Goal: Information Seeking & Learning: Learn about a topic

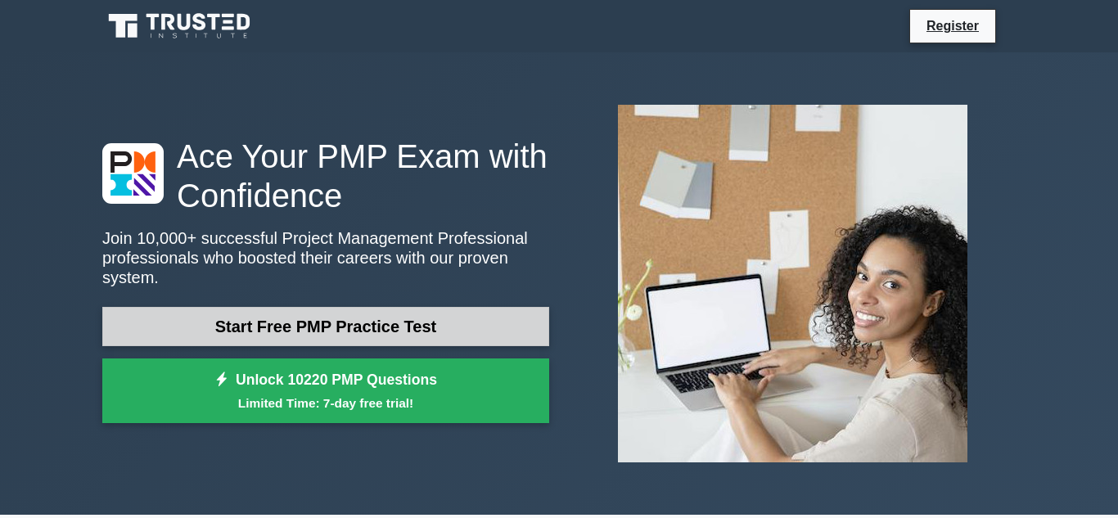
click at [385, 327] on link "Start Free PMP Practice Test" at bounding box center [325, 326] width 447 height 39
click at [408, 323] on link "Start Free PMP Practice Test" at bounding box center [325, 326] width 447 height 39
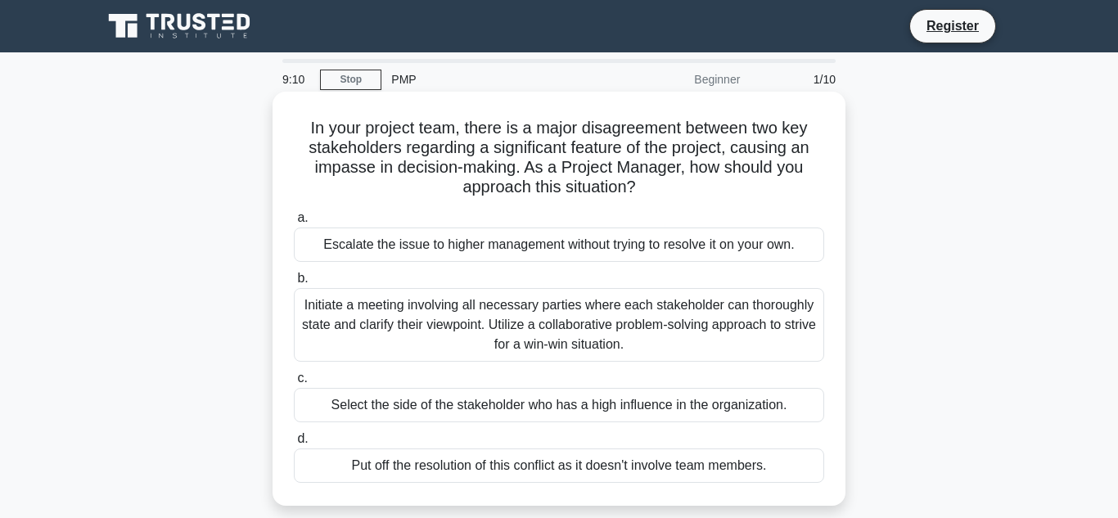
click at [563, 338] on div "Initiate a meeting involving all necessary parties where each stakeholder can t…" at bounding box center [559, 325] width 530 height 74
click at [294, 284] on input "b. Initiate a meeting involving all necessary parties where each stakeholder ca…" at bounding box center [294, 278] width 0 height 11
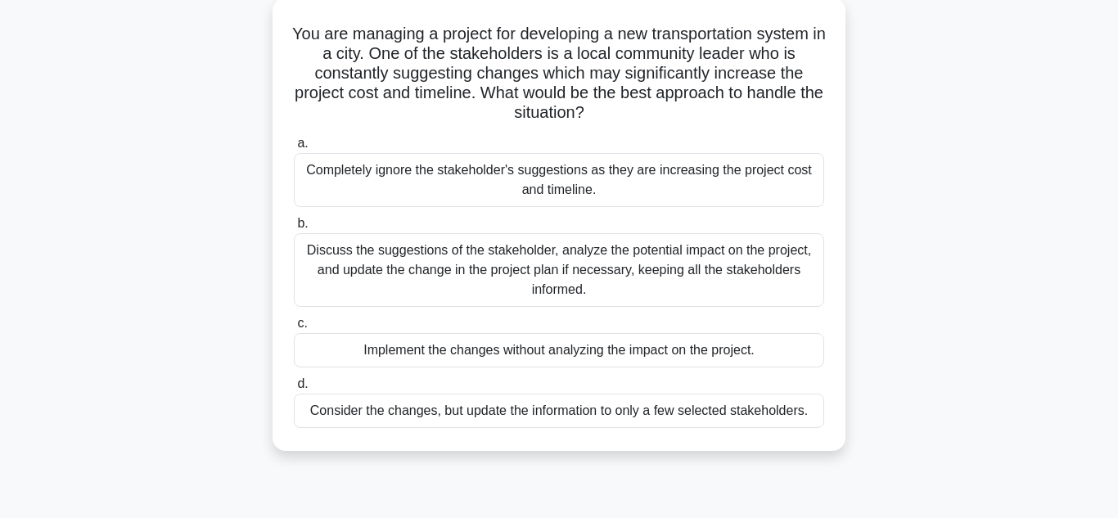
scroll to position [98, 0]
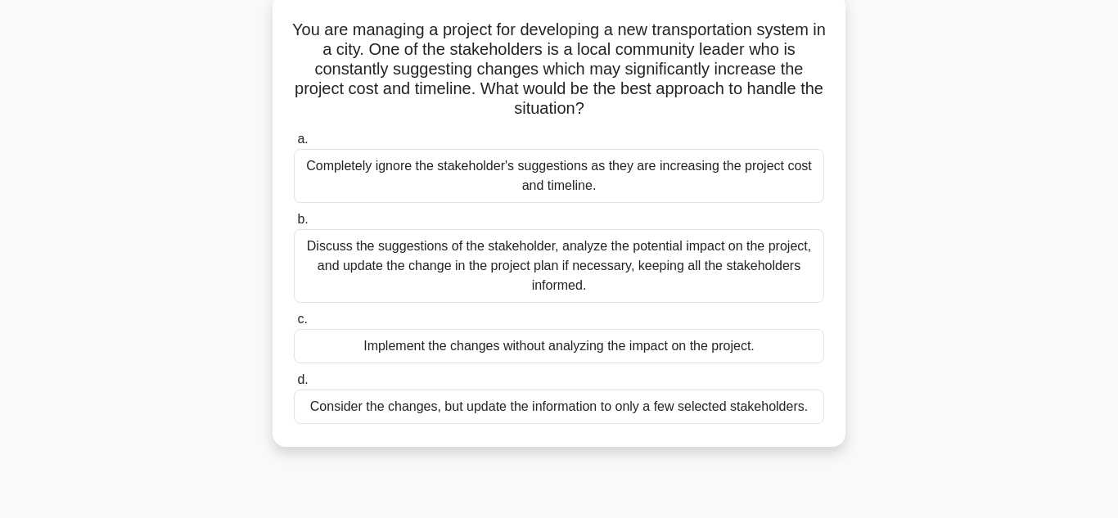
click at [517, 274] on div "Discuss the suggestions of the stakeholder, analyze the potential impact on the…" at bounding box center [559, 266] width 530 height 74
click at [294, 225] on input "b. Discuss the suggestions of the stakeholder, analyze the potential impact on …" at bounding box center [294, 219] width 0 height 11
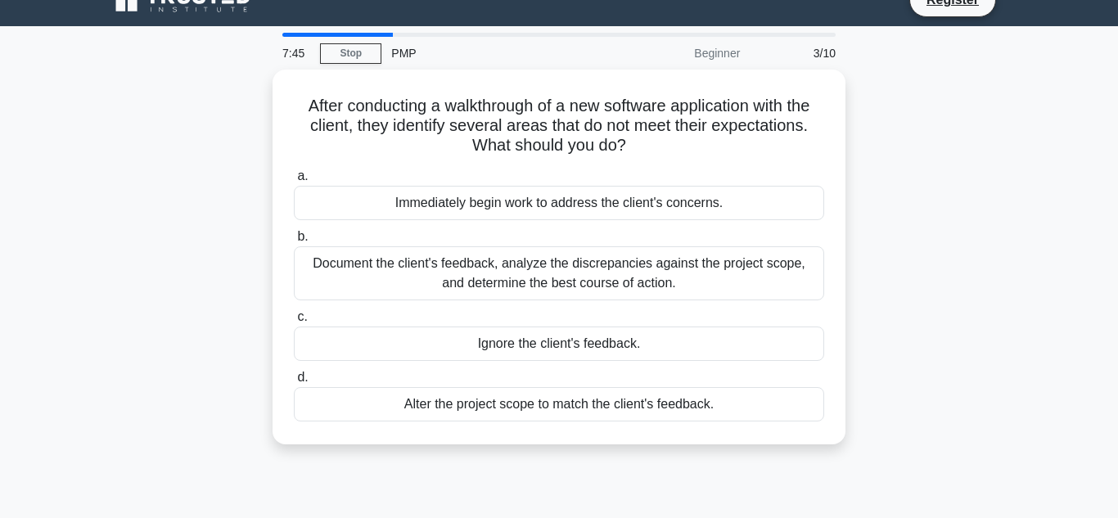
scroll to position [0, 0]
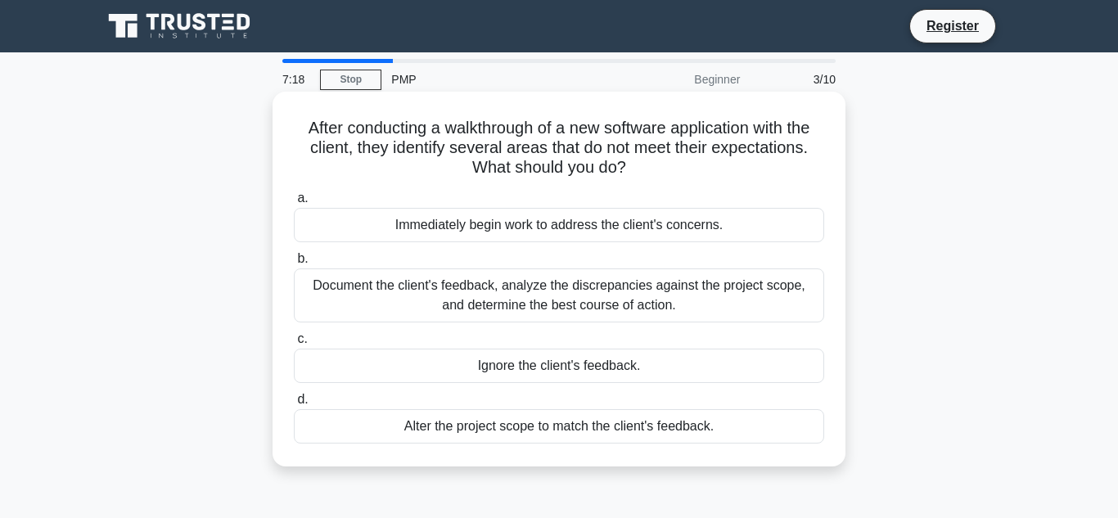
click at [546, 286] on div "Document the client's feedback, analyze the discrepancies against the project s…" at bounding box center [559, 295] width 530 height 54
click at [294, 264] on input "b. Document the client's feedback, analyze the discrepancies against the projec…" at bounding box center [294, 259] width 0 height 11
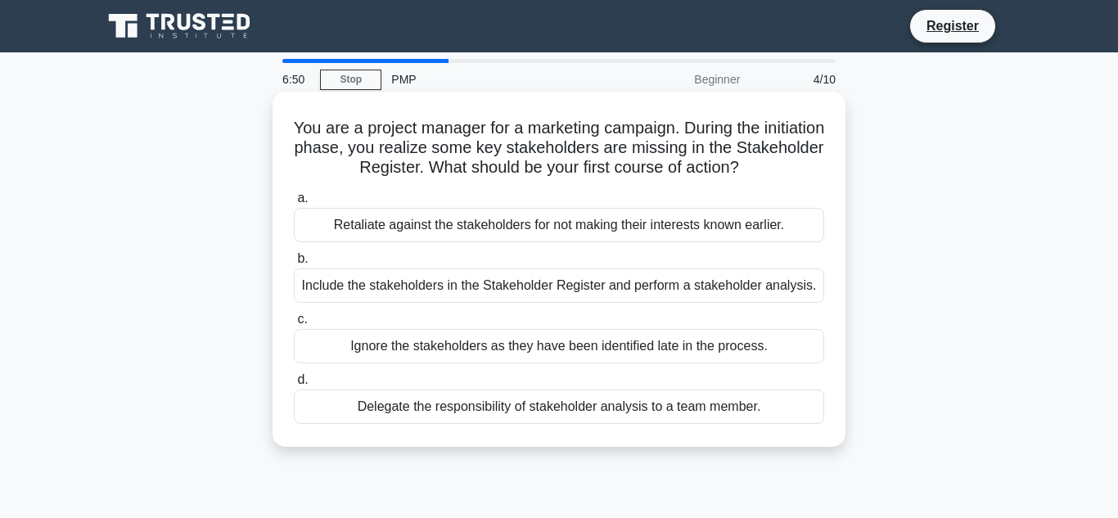
click at [498, 286] on div "Include the stakeholders in the Stakeholder Register and perform a stakeholder …" at bounding box center [559, 285] width 530 height 34
click at [294, 264] on input "b. Include the stakeholders in the Stakeholder Register and perform a stakehold…" at bounding box center [294, 259] width 0 height 11
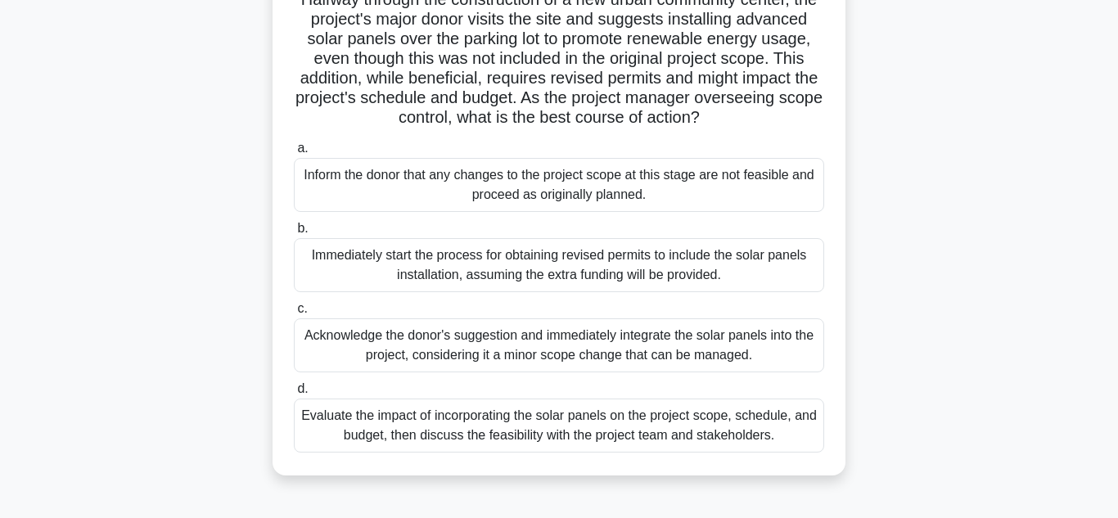
scroll to position [131, 0]
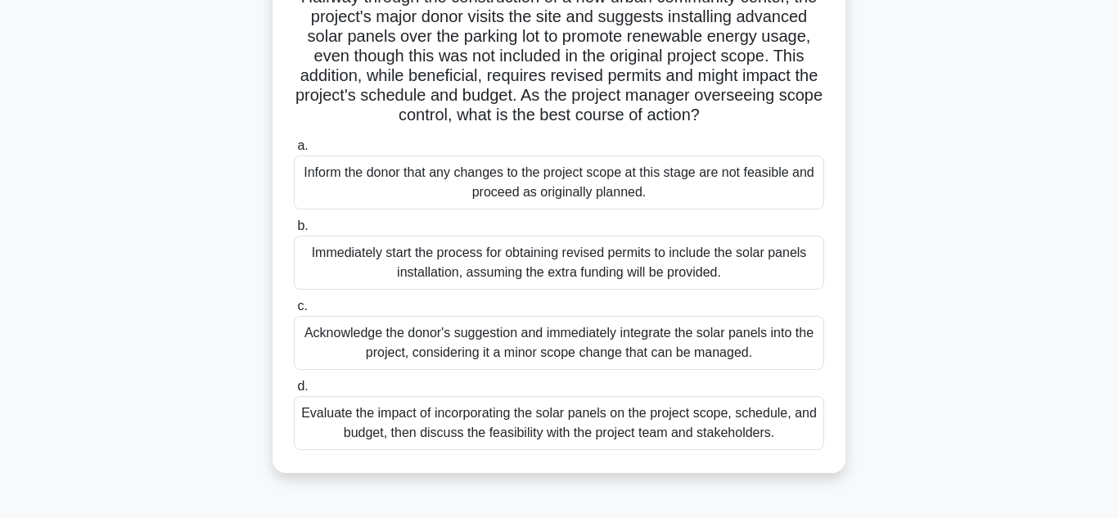
click at [551, 418] on div "Evaluate the impact of incorporating the solar panels on the project scope, sch…" at bounding box center [559, 423] width 530 height 54
click at [294, 392] on input "d. Evaluate the impact of incorporating the solar panels on the project scope, …" at bounding box center [294, 386] width 0 height 11
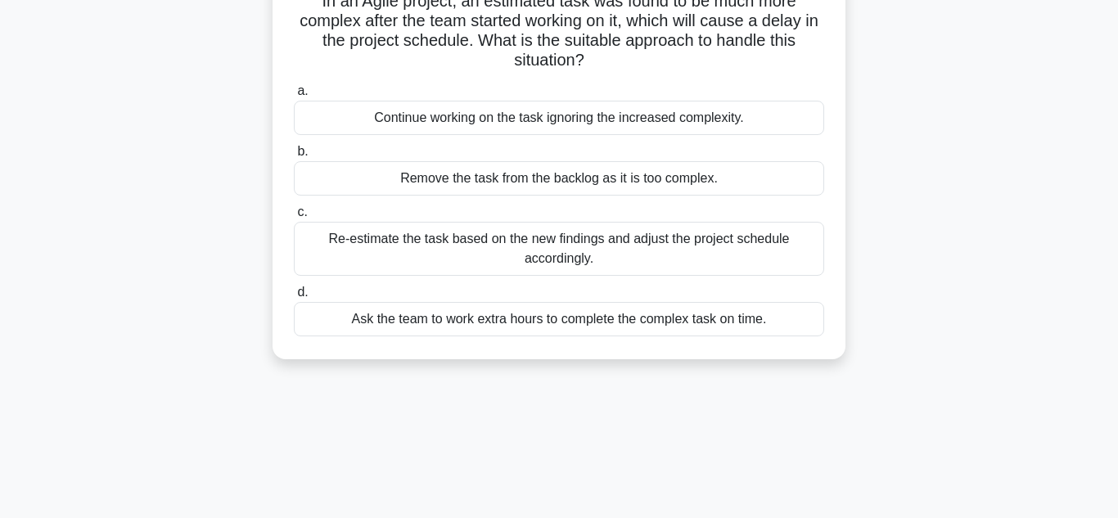
scroll to position [0, 0]
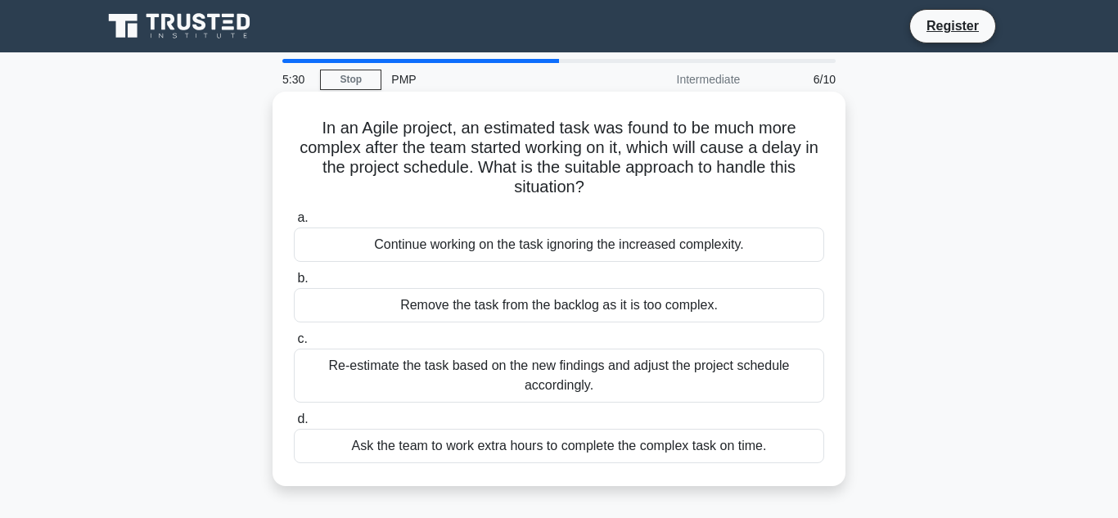
click at [500, 453] on div "Ask the team to work extra hours to complete the complex task on time." at bounding box center [559, 446] width 530 height 34
click at [294, 425] on input "d. Ask the team to work extra hours to complete the complex task on time." at bounding box center [294, 419] width 0 height 11
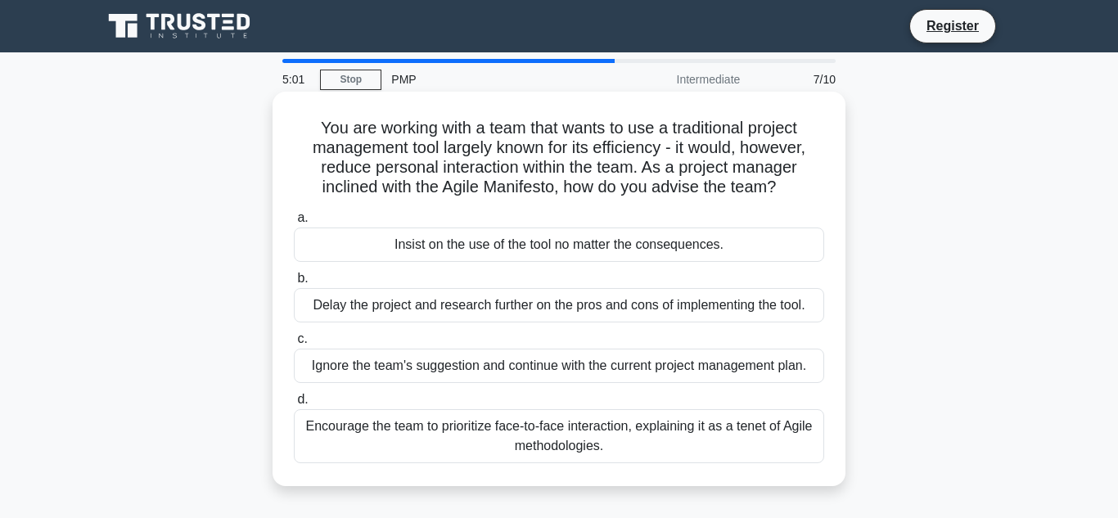
click at [501, 426] on div "Encourage the team to prioritize face-to-face interaction, explaining it as a t…" at bounding box center [559, 436] width 530 height 54
click at [294, 405] on input "d. Encourage the team to prioritize face-to-face interaction, explaining it as …" at bounding box center [294, 399] width 0 height 11
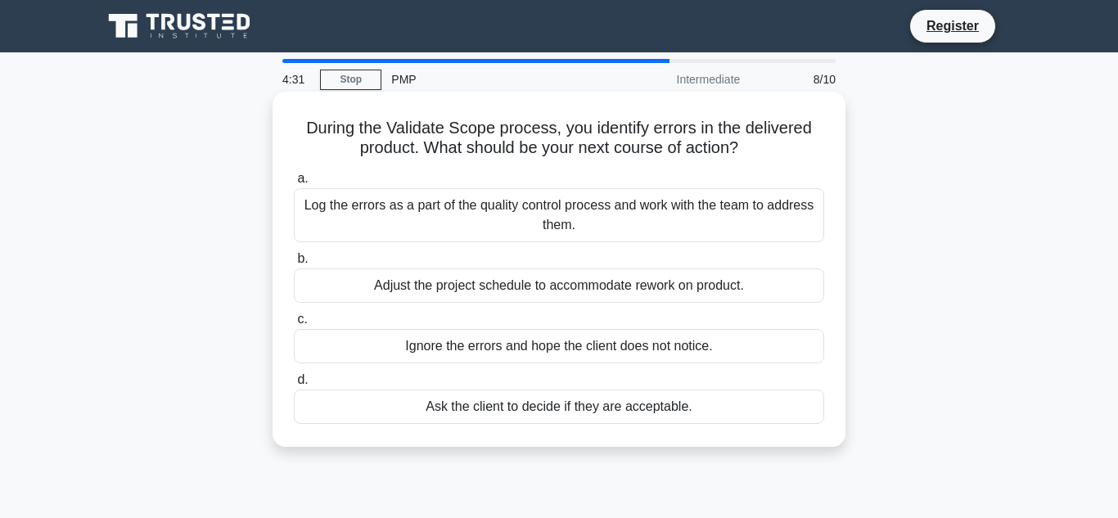
click at [544, 408] on div "Ask the client to decide if they are acceptable." at bounding box center [559, 407] width 530 height 34
click at [294, 385] on input "d. Ask the client to decide if they are acceptable." at bounding box center [294, 380] width 0 height 11
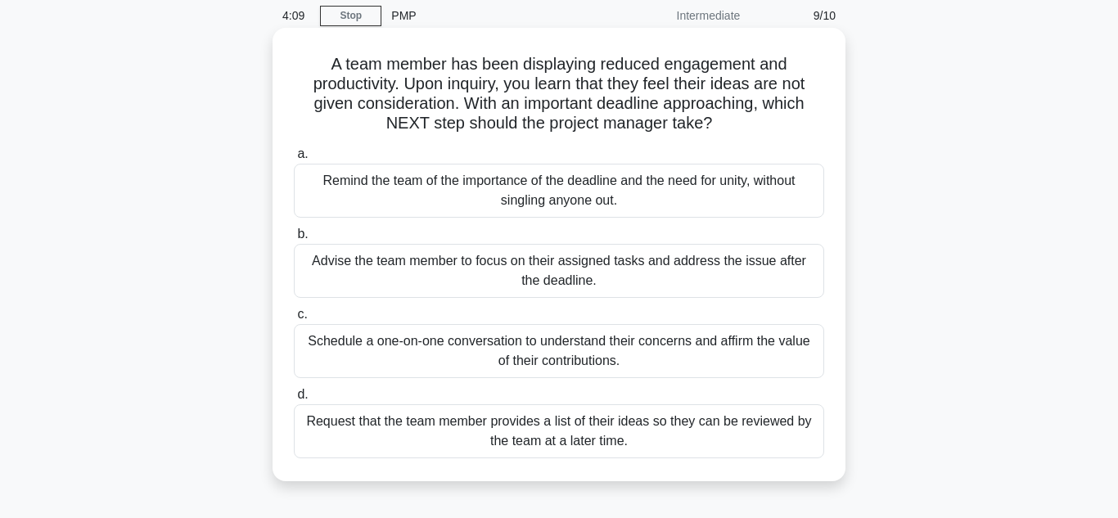
scroll to position [65, 0]
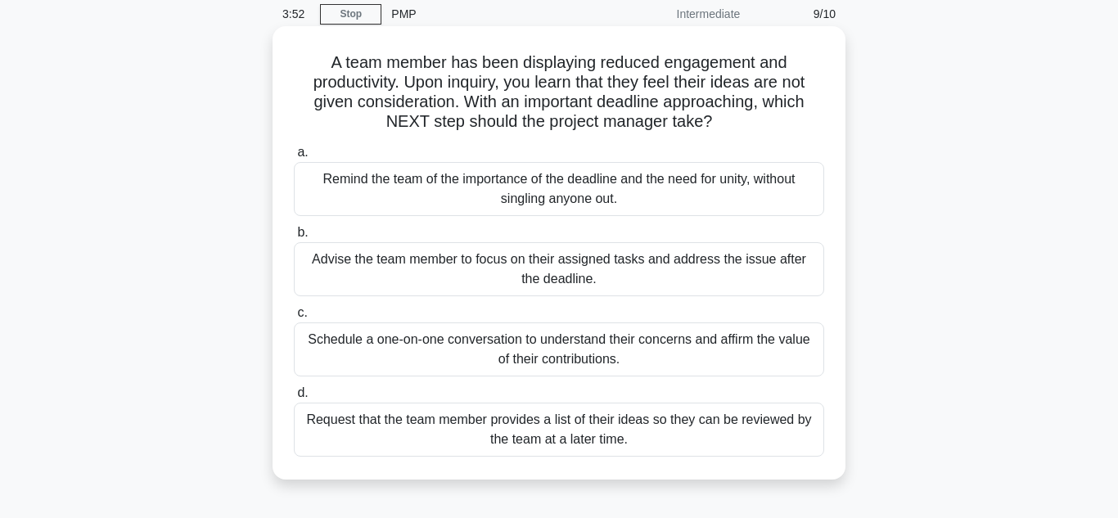
click at [561, 341] on div "Schedule a one-on-one conversation to understand their concerns and affirm the …" at bounding box center [559, 349] width 530 height 54
click at [294, 318] on input "c. Schedule a one-on-one conversation to understand their concerns and affirm t…" at bounding box center [294, 313] width 0 height 11
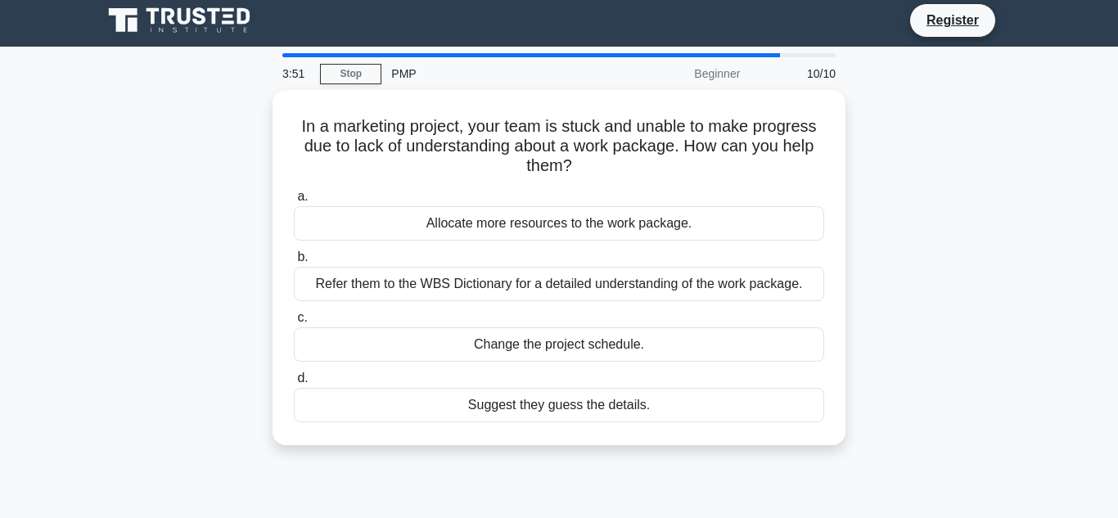
scroll to position [0, 0]
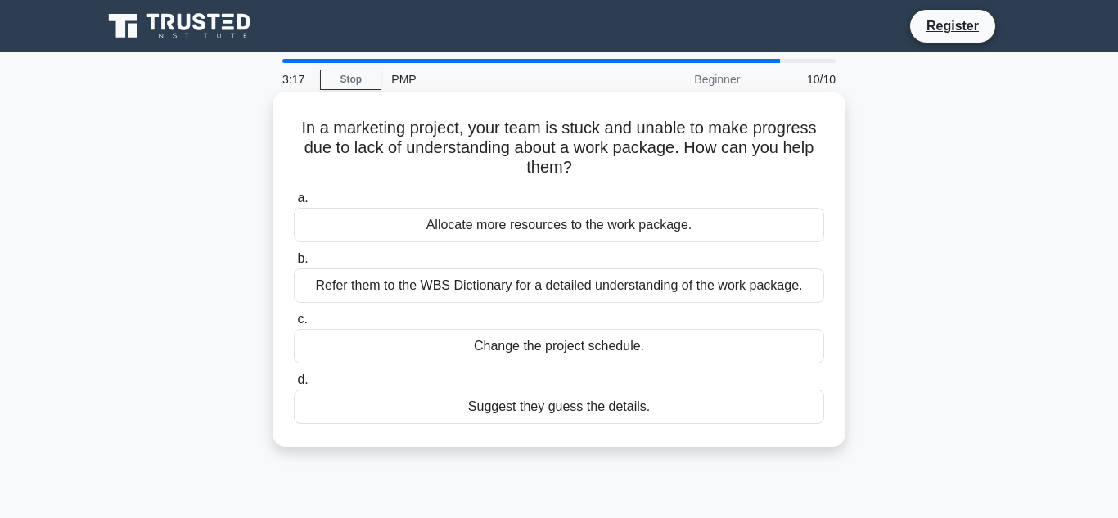
click at [570, 231] on div "Allocate more resources to the work package." at bounding box center [559, 225] width 530 height 34
click at [294, 204] on input "a. Allocate more resources to the work package." at bounding box center [294, 198] width 0 height 11
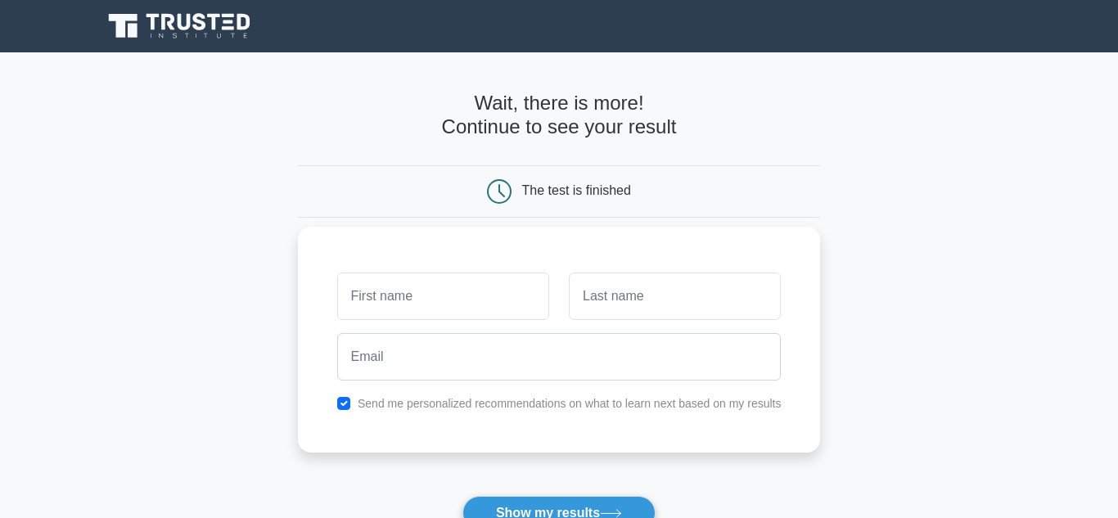
click at [500, 292] on input "text" at bounding box center [443, 295] width 212 height 47
type input "josh"
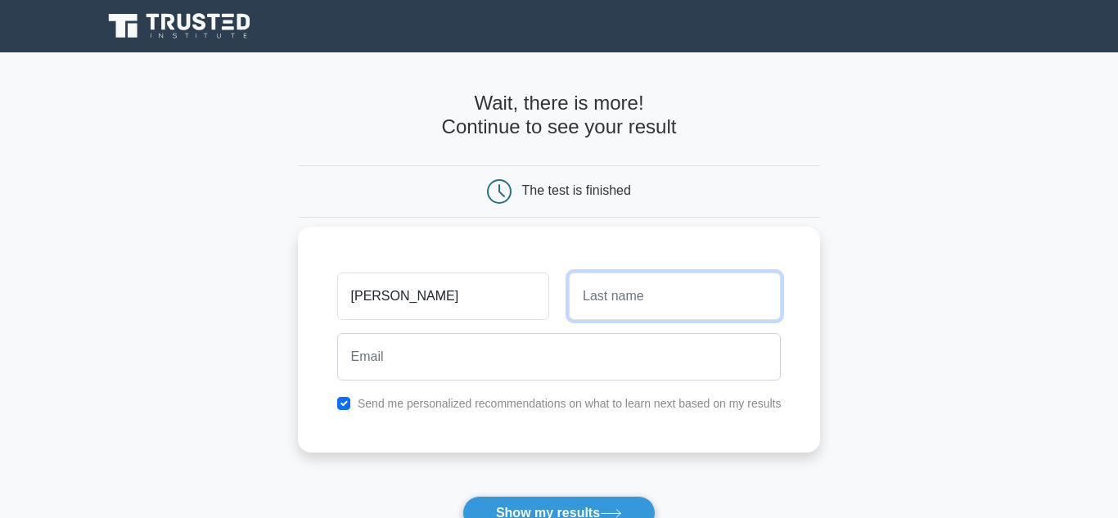
click at [655, 311] on input "text" at bounding box center [675, 295] width 212 height 47
type input "baru"
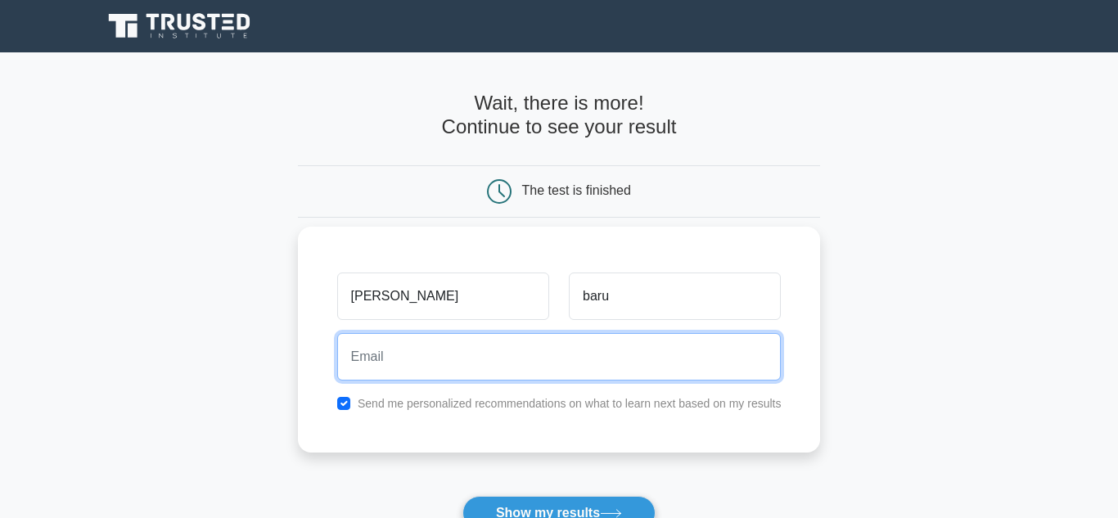
click at [552, 380] on input "email" at bounding box center [559, 356] width 444 height 47
click at [559, 361] on input "email" at bounding box center [559, 356] width 444 height 47
click at [633, 368] on input "barujoshua@gmail.com" at bounding box center [559, 356] width 444 height 47
type input "barujoshua@gmail.com"
click at [462, 496] on button "Show my results" at bounding box center [558, 513] width 193 height 34
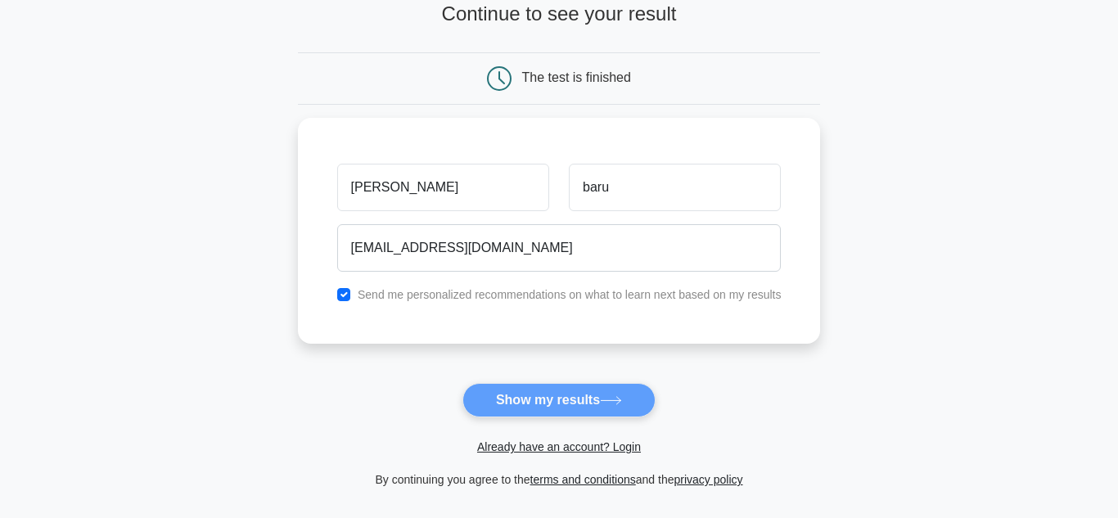
scroll to position [109, 0]
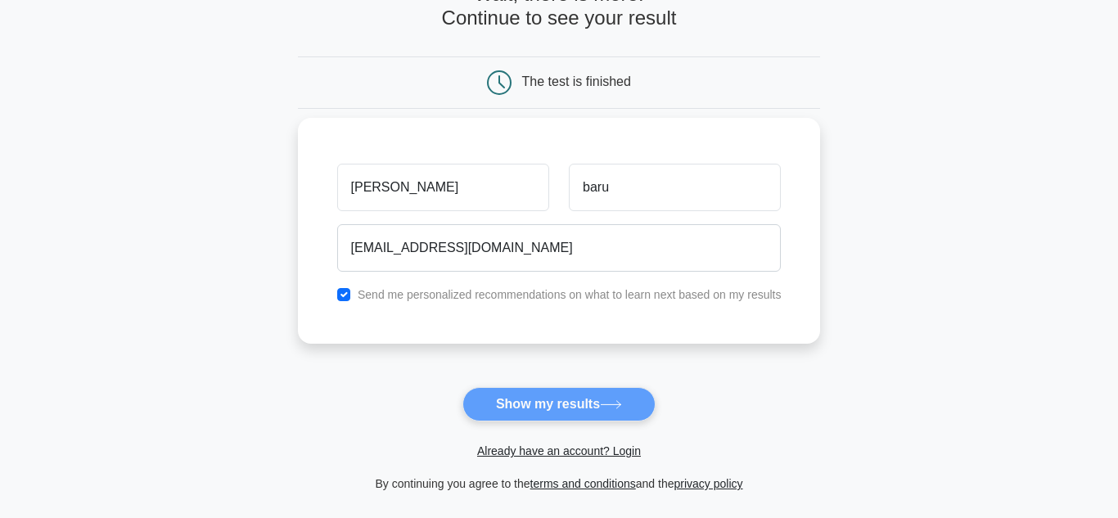
click at [340, 301] on div "Send me personalized recommendations on what to learn next based on my results" at bounding box center [559, 295] width 464 height 20
click at [342, 296] on input "checkbox" at bounding box center [343, 294] width 13 height 13
checkbox input "true"
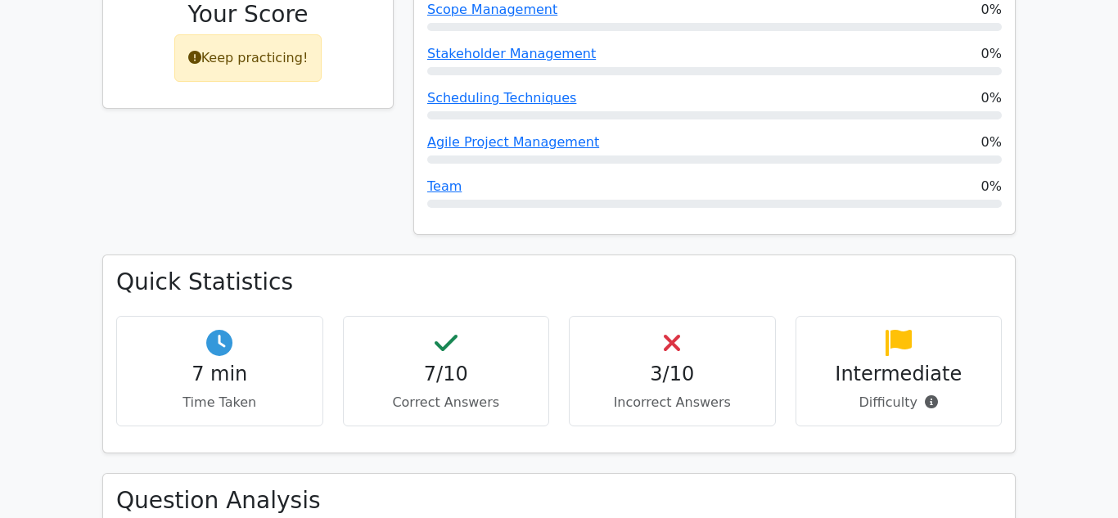
scroll to position [851, 0]
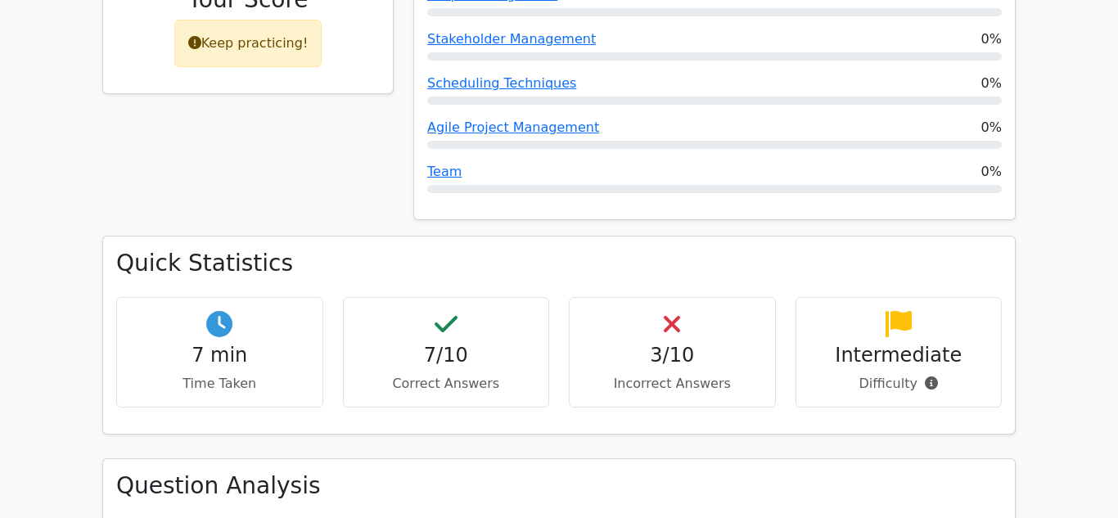
click at [879, 309] on div "Intermediate Difficulty" at bounding box center [898, 352] width 207 height 110
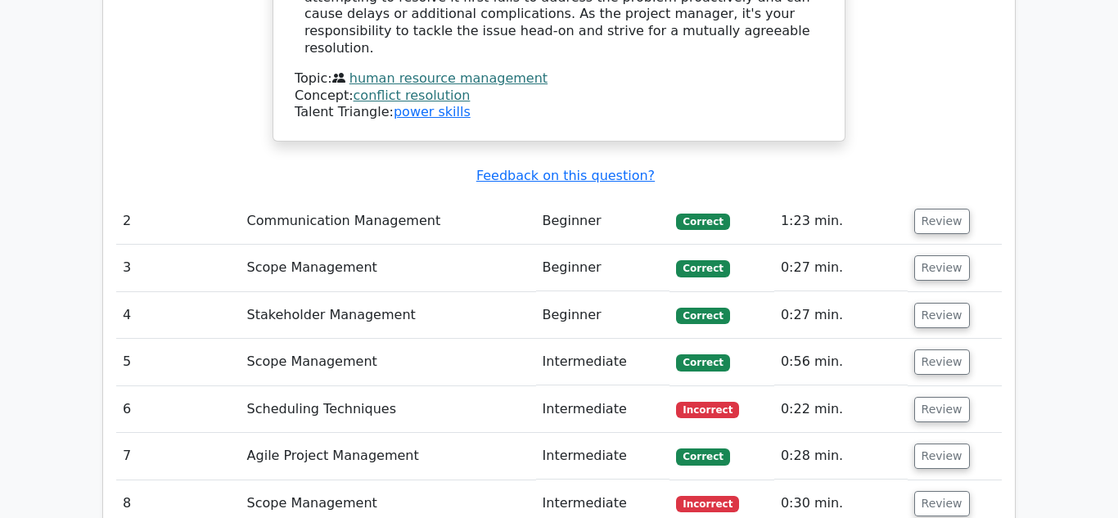
scroll to position [2128, 0]
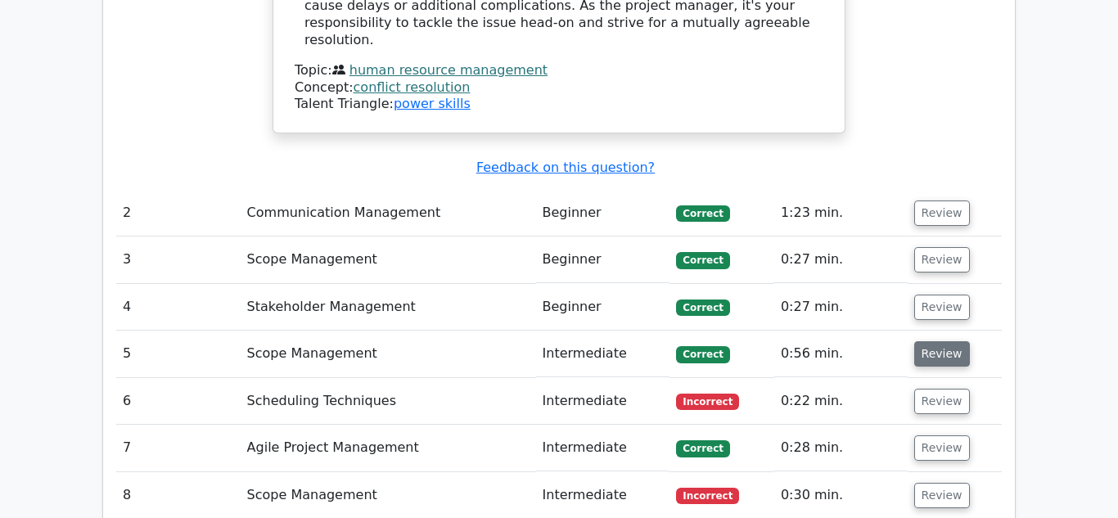
click at [933, 341] on button "Review" at bounding box center [942, 353] width 56 height 25
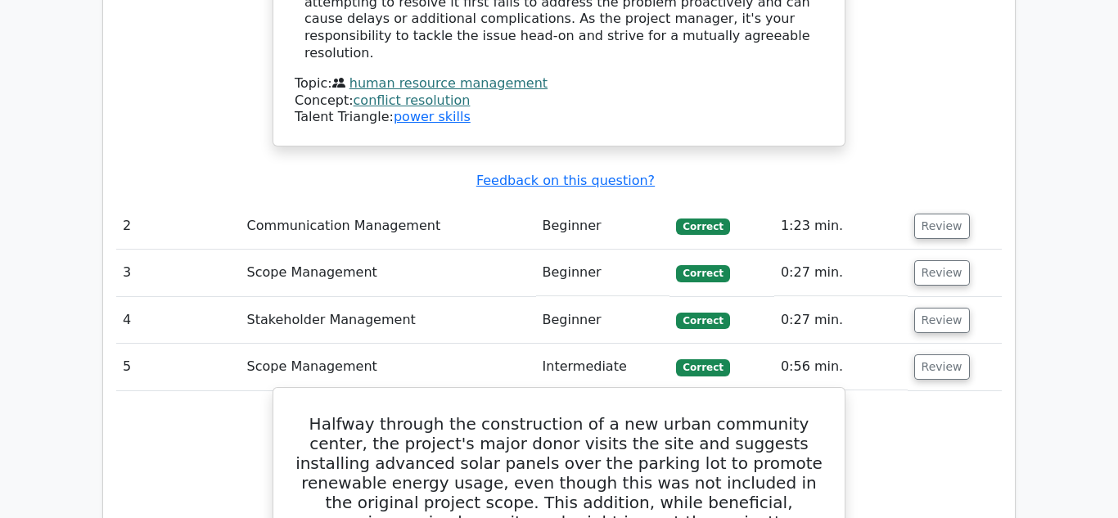
scroll to position [2095, 0]
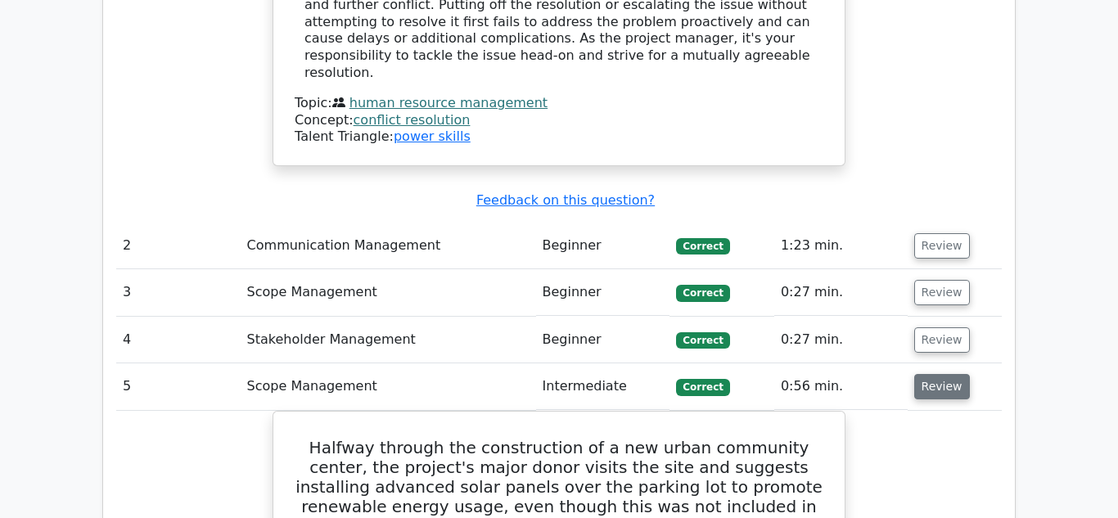
click at [939, 374] on button "Review" at bounding box center [942, 386] width 56 height 25
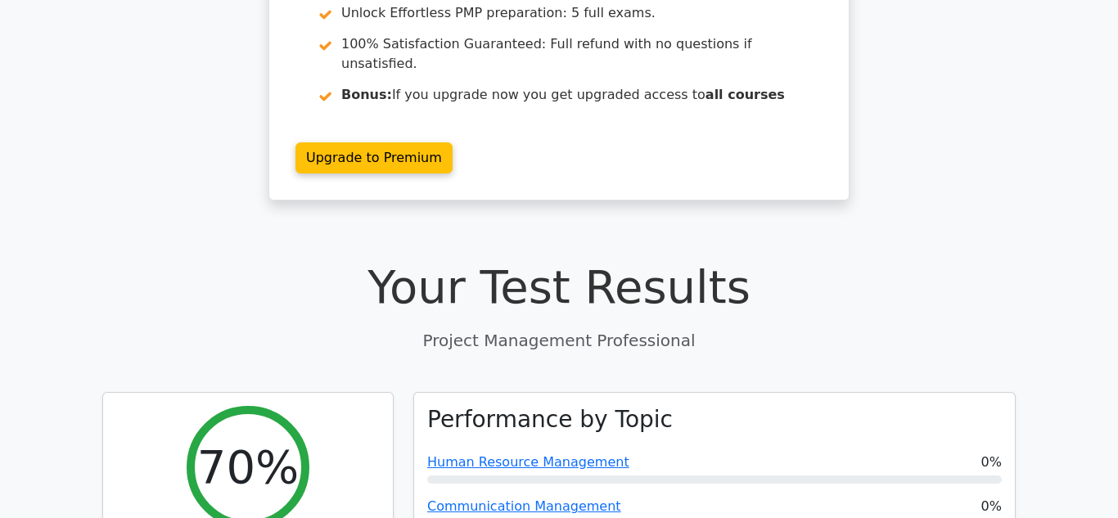
scroll to position [295, 0]
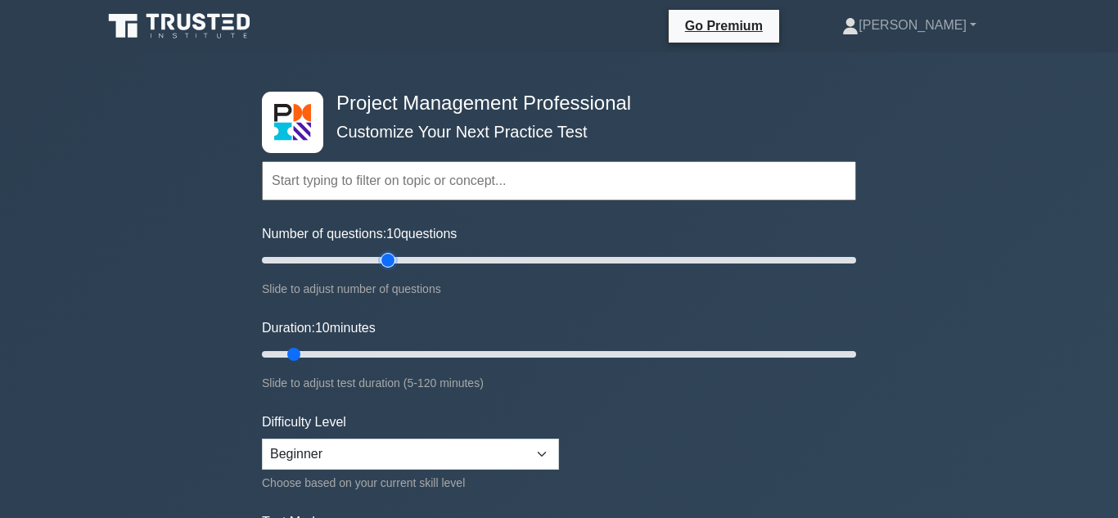
click at [393, 263] on input "Number of questions: 10 questions" at bounding box center [559, 260] width 594 height 20
type input "200"
click at [853, 263] on input "Number of questions: 45 questions" at bounding box center [559, 260] width 594 height 20
click at [854, 356] on input "Duration: 10 minutes" at bounding box center [559, 355] width 594 height 20
type input "120"
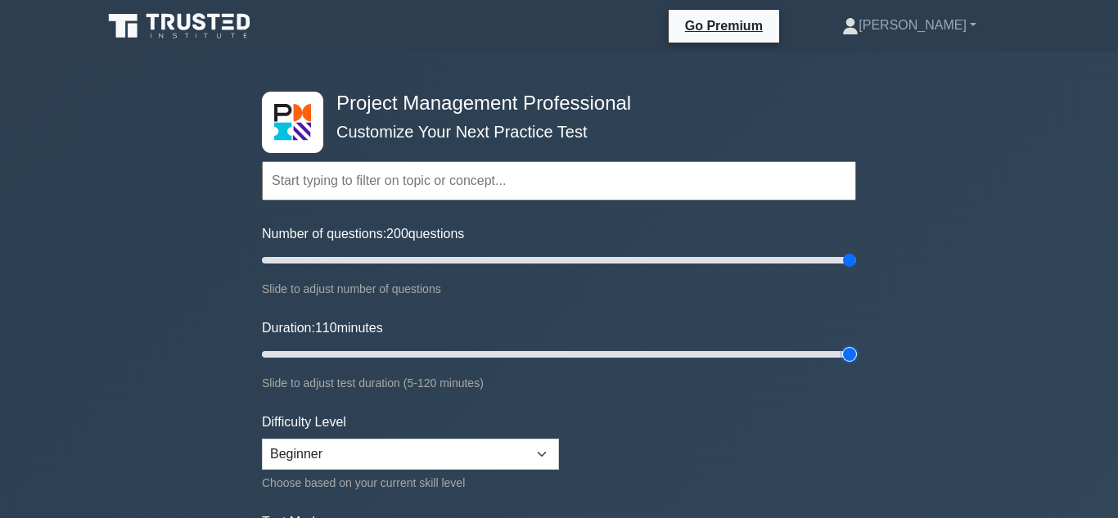
click at [854, 352] on input "Duration: 110 minutes" at bounding box center [559, 355] width 594 height 20
click at [541, 448] on select "Beginner Intermediate Expert" at bounding box center [410, 454] width 297 height 31
select select "expert"
click at [262, 439] on select "Beginner Intermediate Expert" at bounding box center [410, 454] width 297 height 31
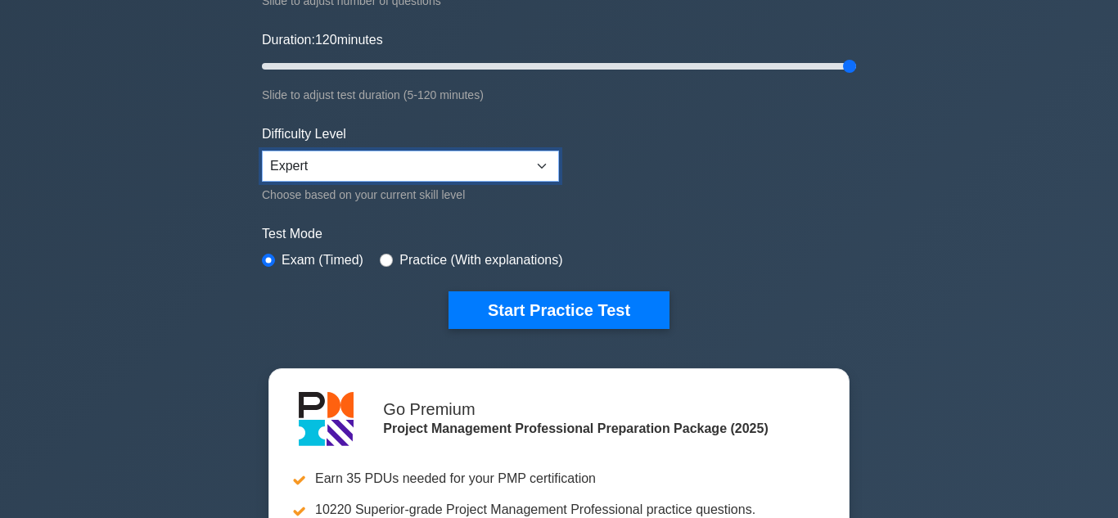
scroll to position [293, 0]
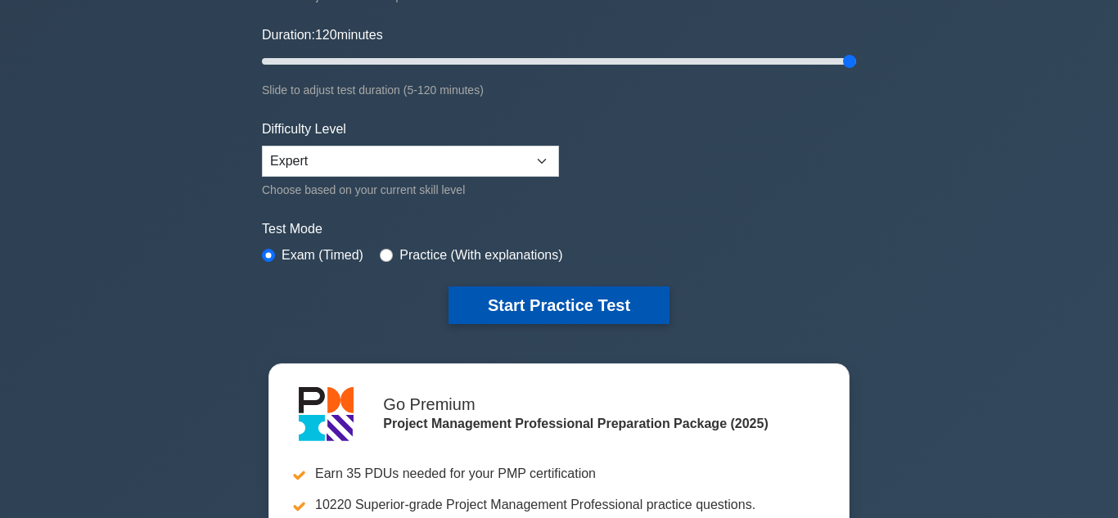
click at [543, 306] on button "Start Practice Test" at bounding box center [558, 305] width 221 height 38
